Goal: Task Accomplishment & Management: Use online tool/utility

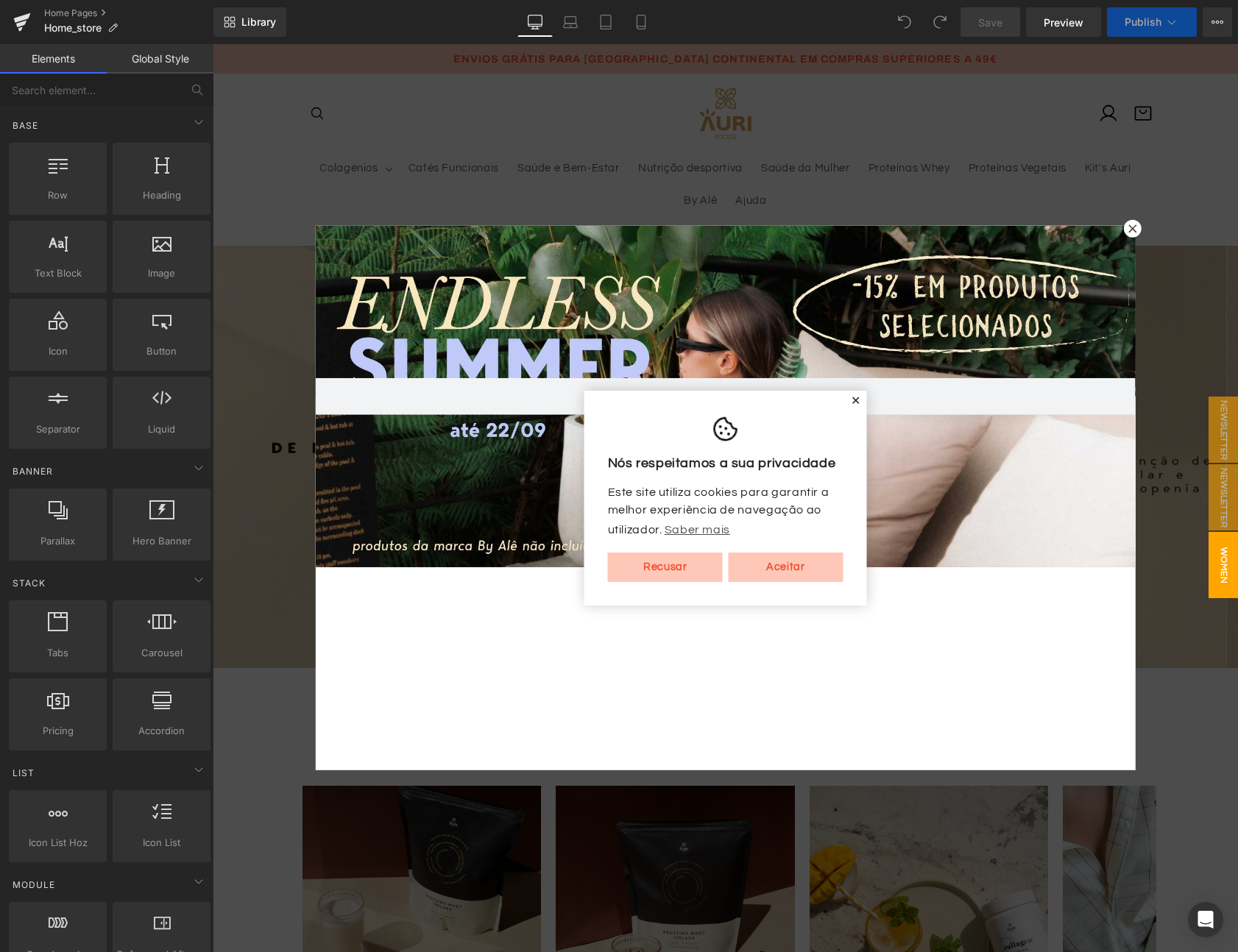
click at [851, 400] on span "✕" at bounding box center [856, 401] width 10 height 9
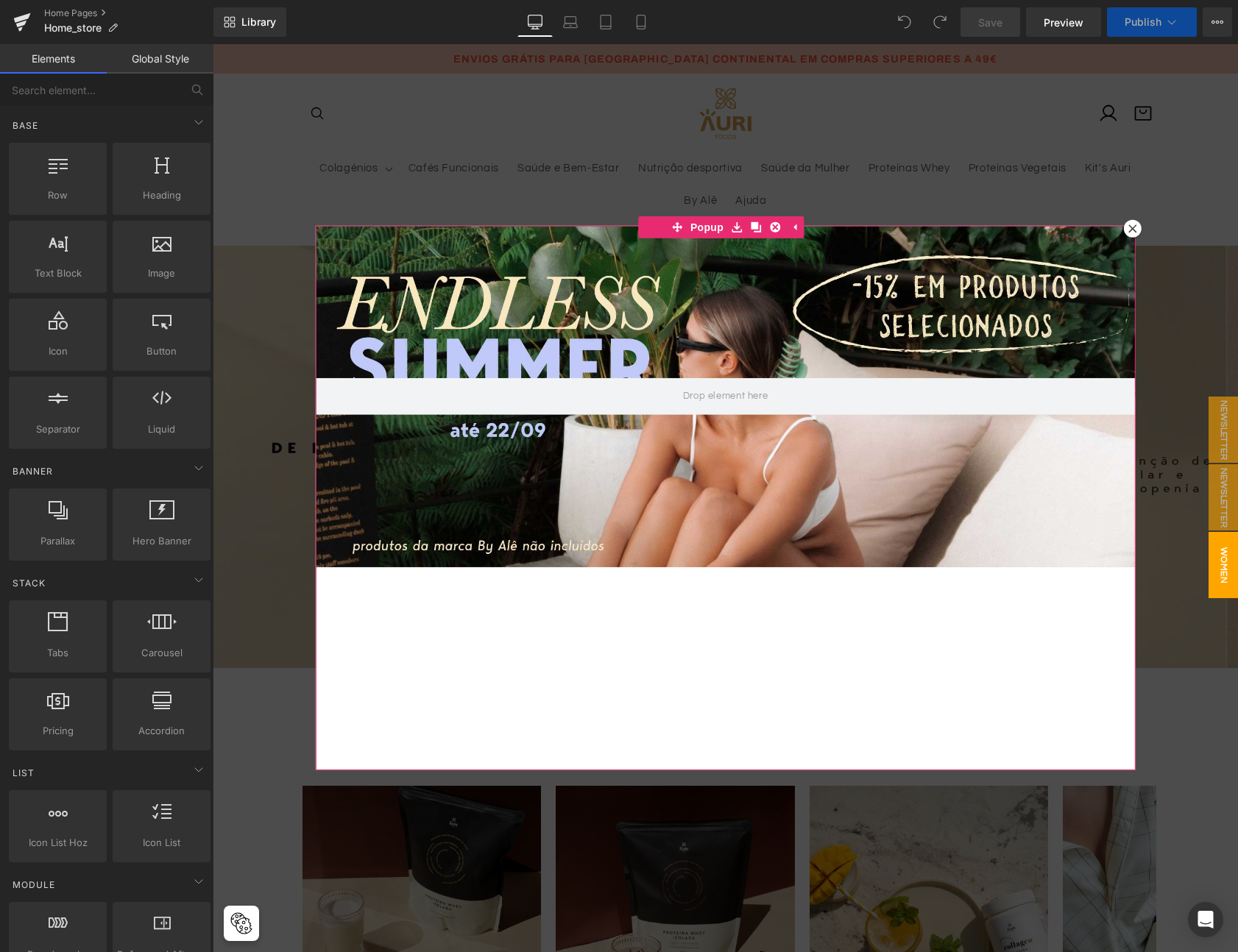
click at [1129, 232] on icon at bounding box center [1133, 229] width 9 height 9
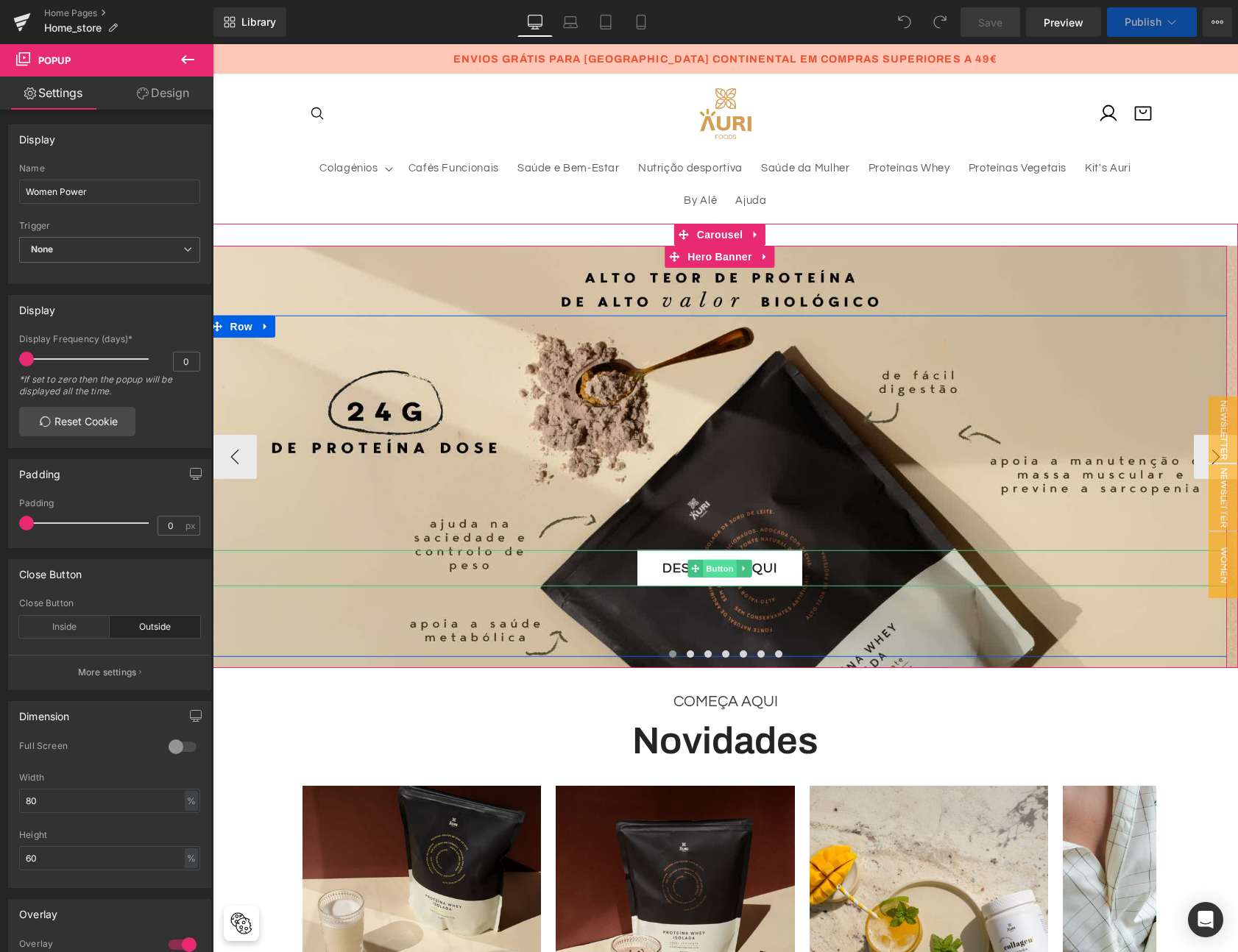
click at [713, 567] on span "Button" at bounding box center [720, 568] width 34 height 18
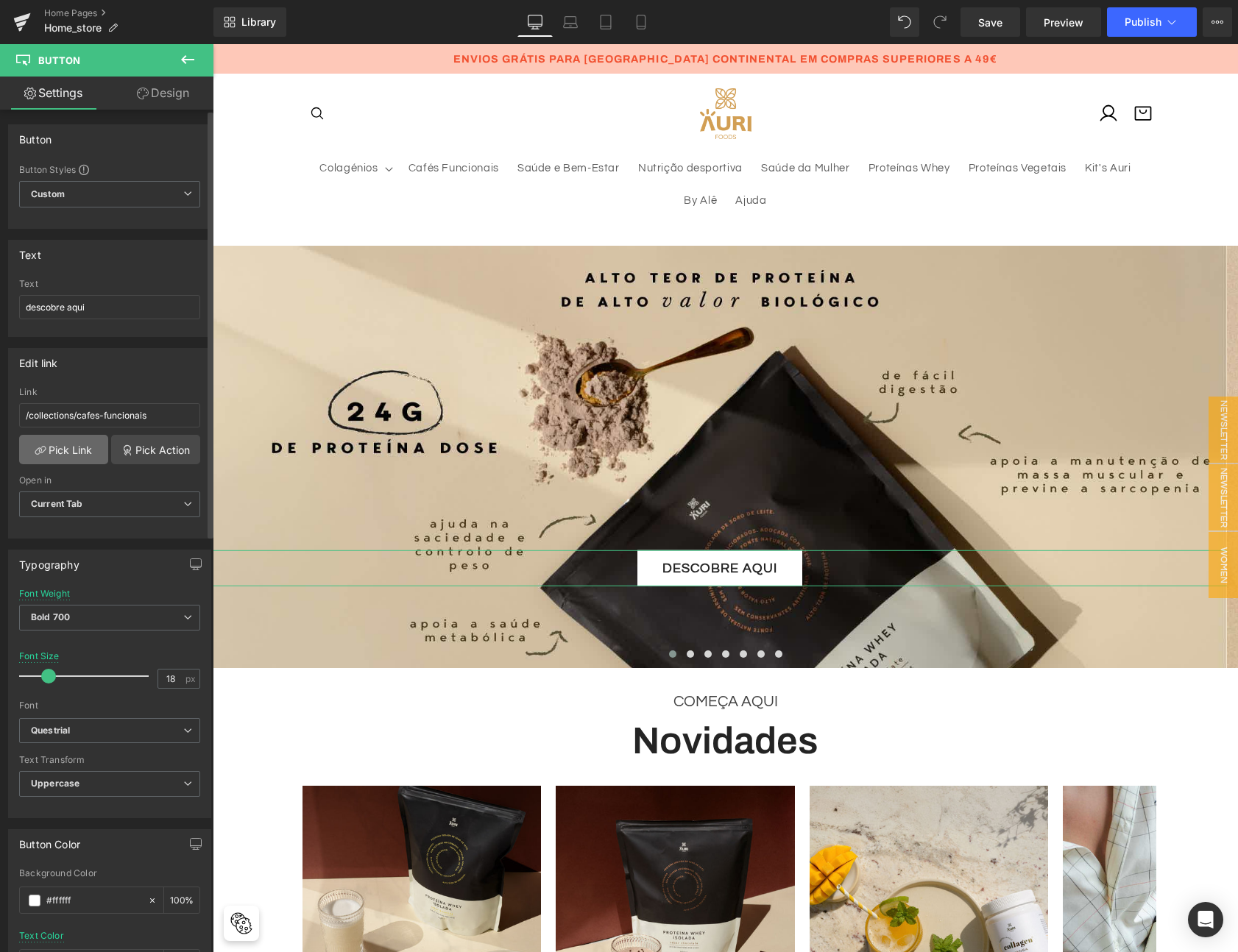
click at [69, 448] on link "Pick Link" at bounding box center [63, 450] width 89 height 30
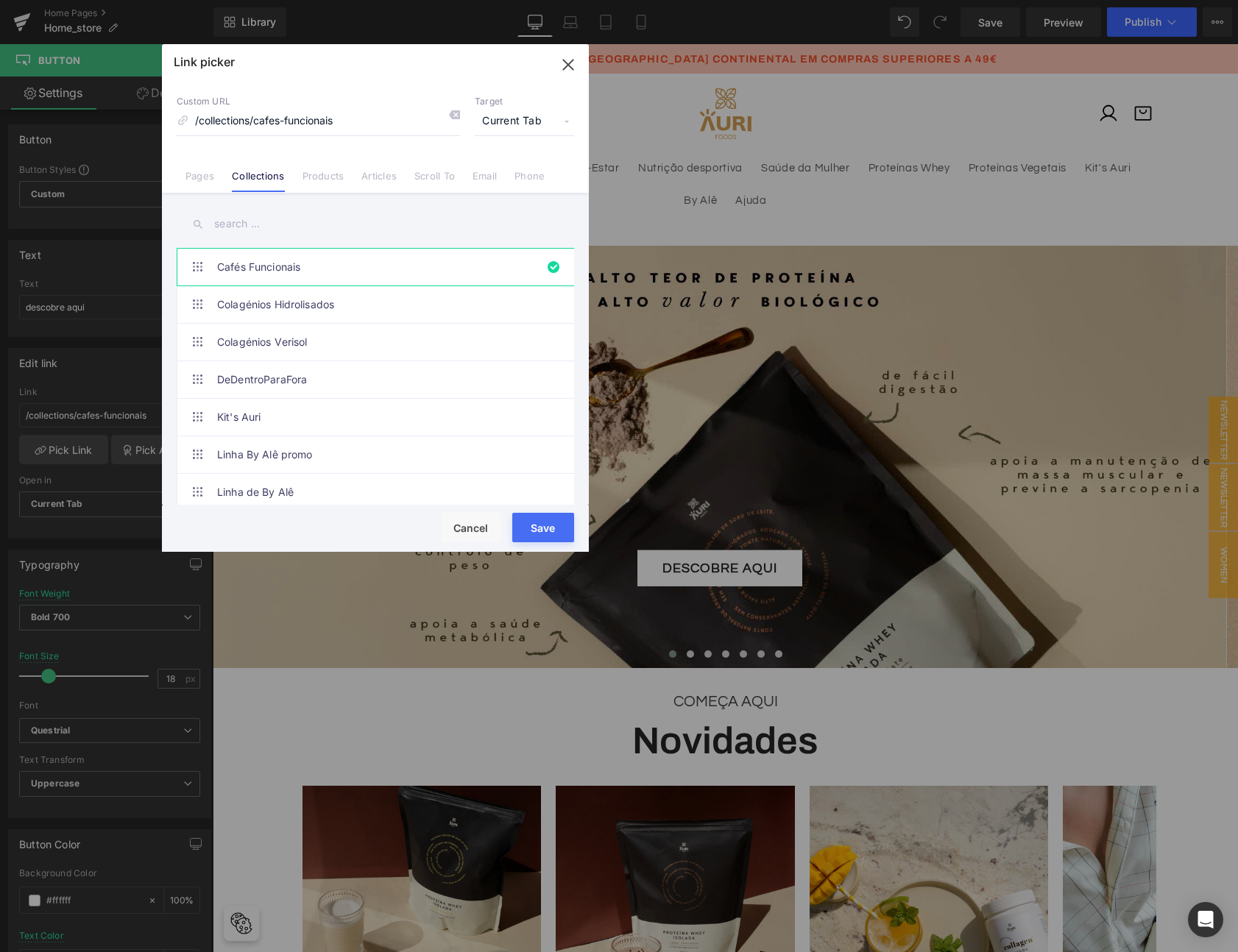
click at [267, 214] on input "text" at bounding box center [375, 224] width 397 height 33
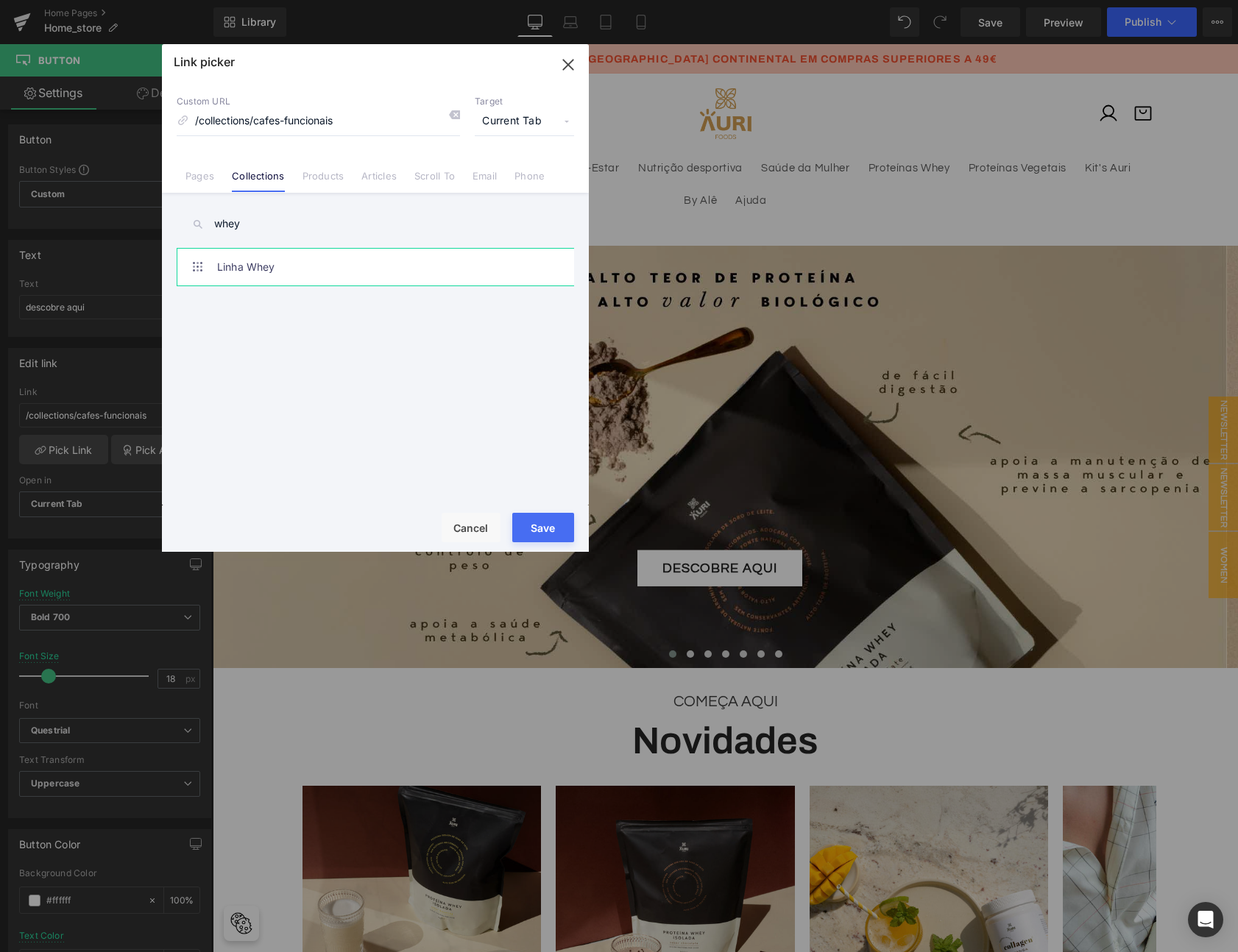
type input "whey"
click at [247, 273] on link "Linha Whey" at bounding box center [378, 267] width 323 height 37
click at [527, 521] on button "Save" at bounding box center [543, 528] width 62 height 30
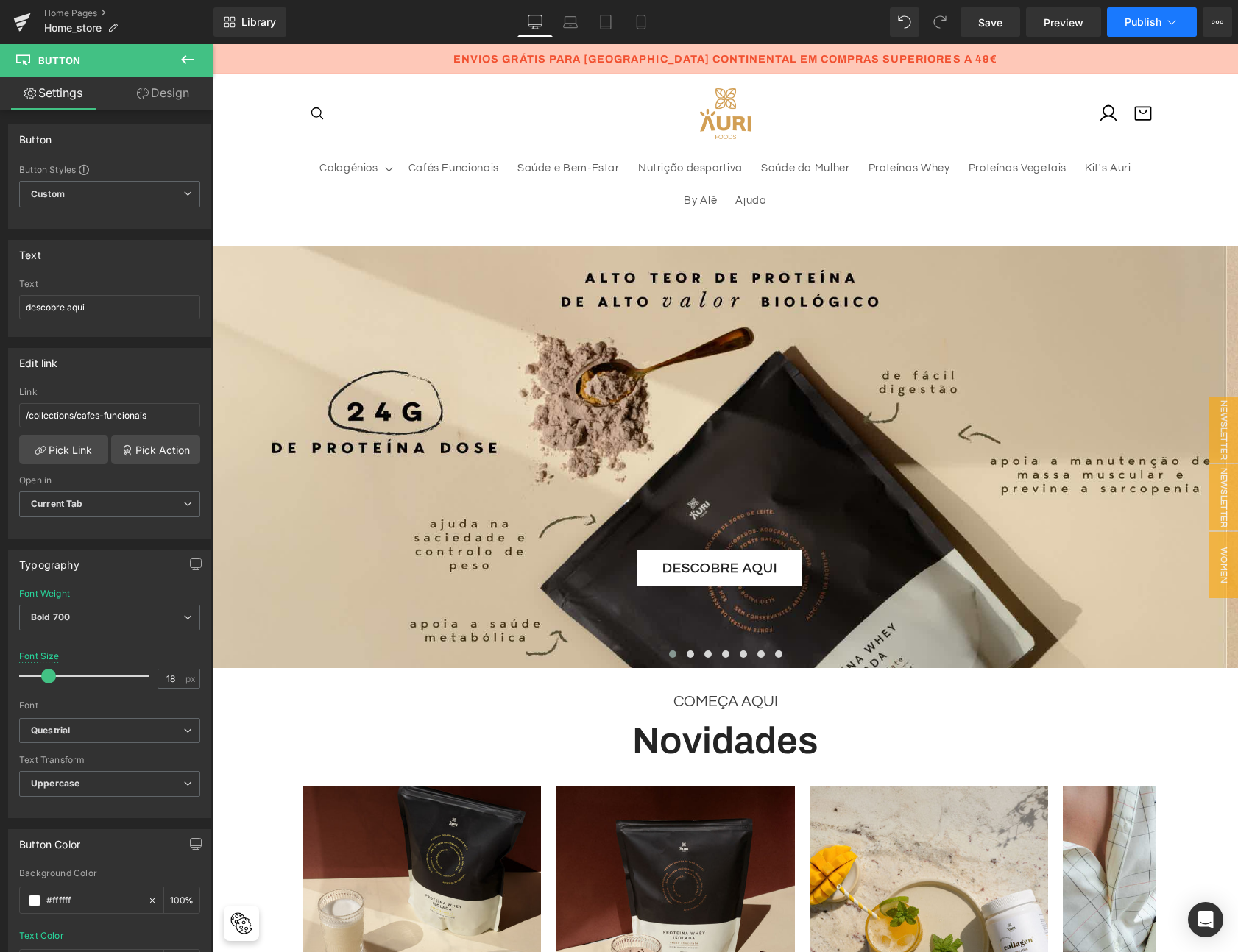
click at [1130, 27] on span "Publish" at bounding box center [1142, 22] width 37 height 12
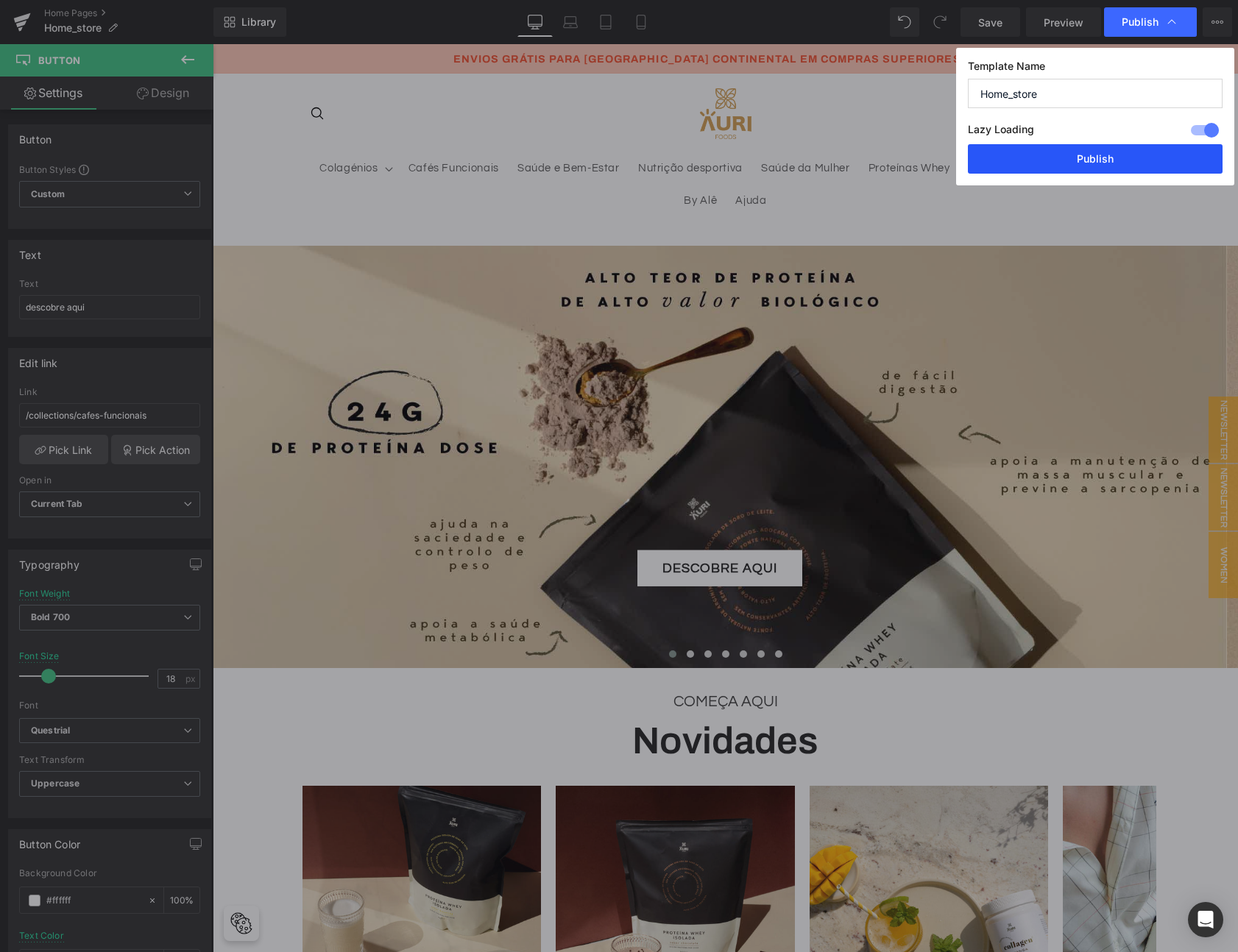
click at [1053, 155] on button "Publish" at bounding box center [1096, 159] width 255 height 30
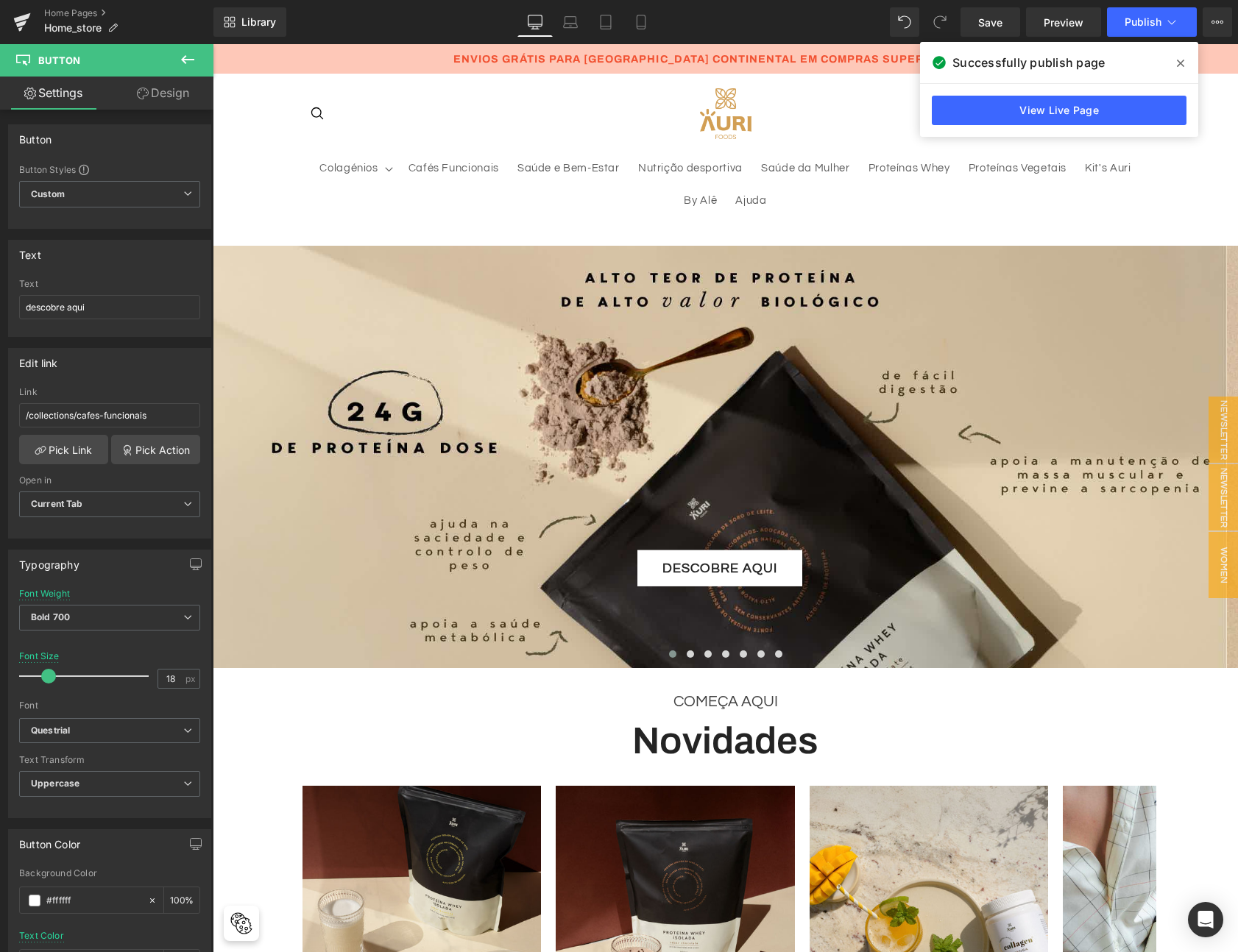
drag, startPoint x: 1180, startPoint y: 64, endPoint x: 945, endPoint y: 37, distance: 236.5
click at [1180, 64] on icon at bounding box center [1180, 64] width 7 height 12
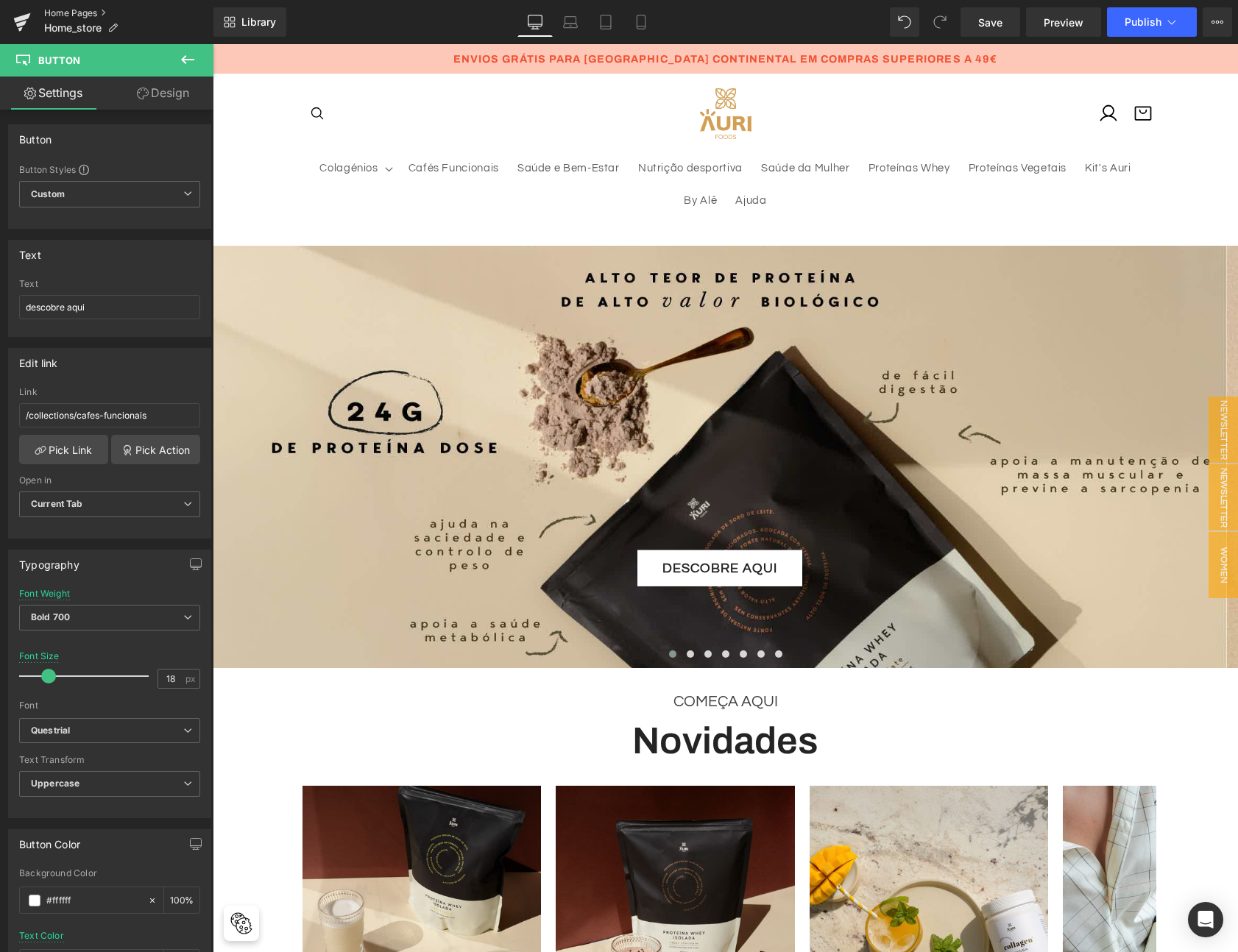
click at [67, 11] on link "Home Pages" at bounding box center [128, 13] width 169 height 12
